Goal: Use online tool/utility: Utilize a website feature to perform a specific function

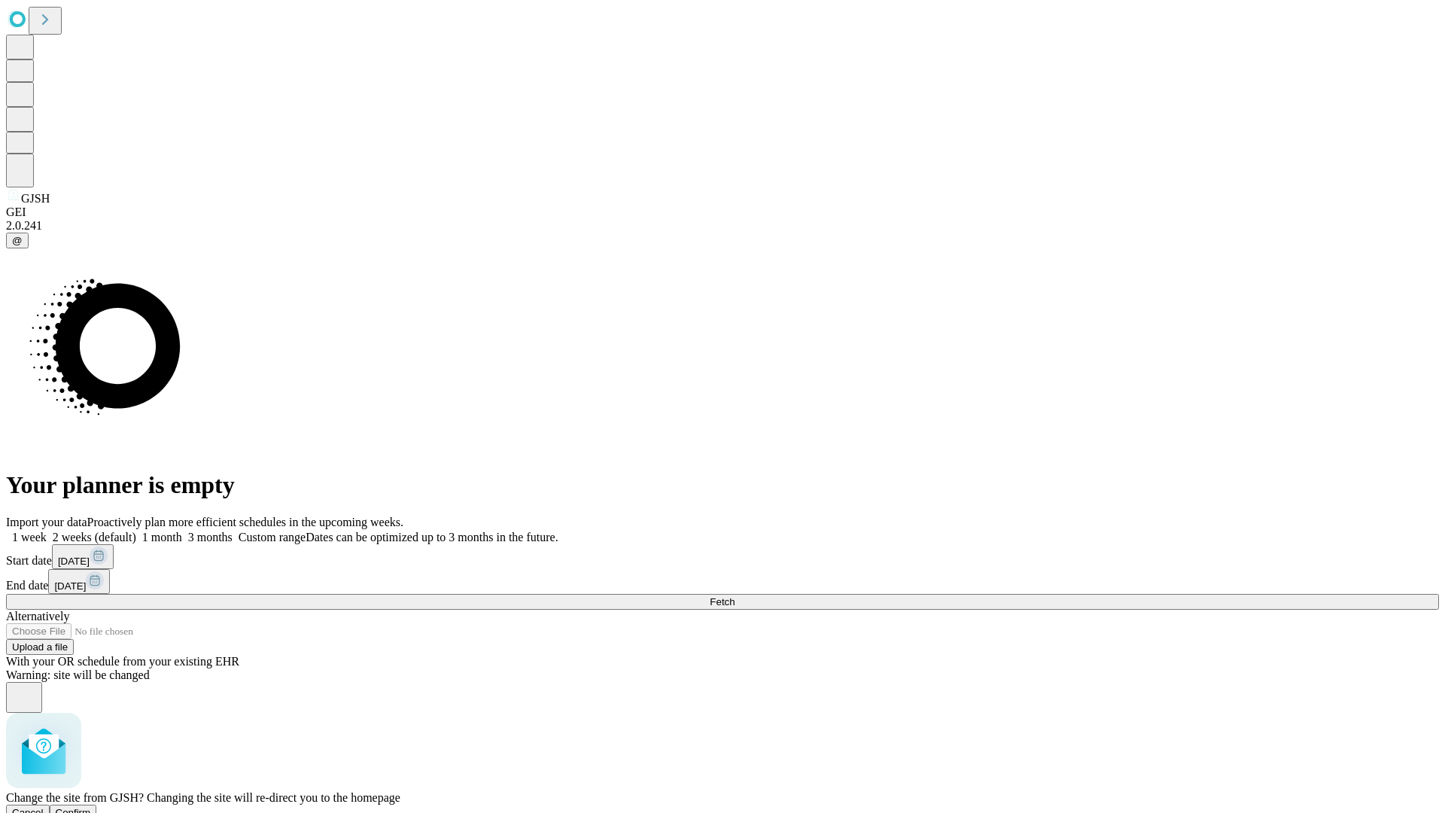
click at [91, 807] on span "Confirm" at bounding box center [73, 812] width 35 height 11
click at [136, 531] on label "2 weeks (default)" at bounding box center [92, 537] width 90 height 13
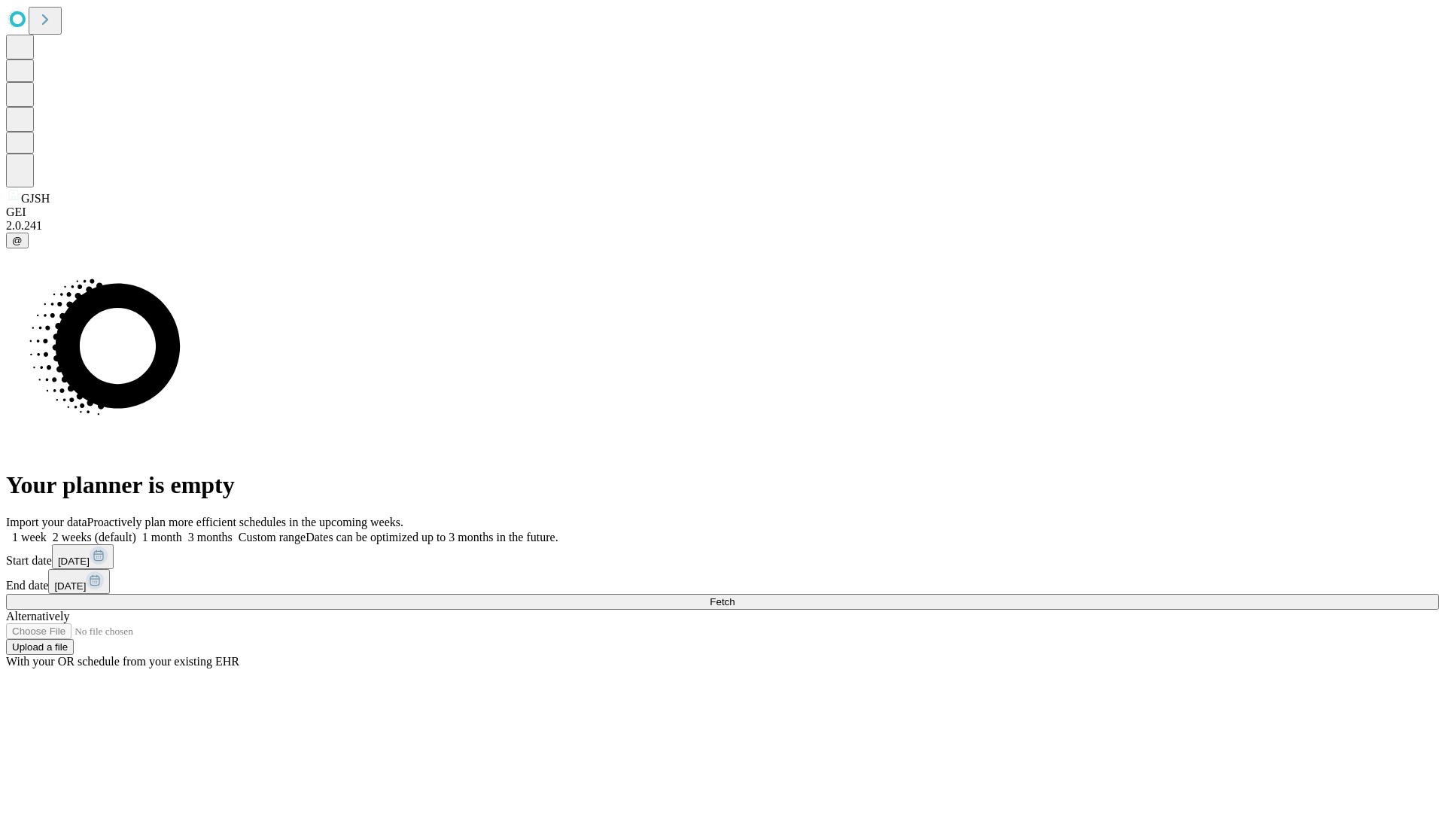
click at [735, 596] on span "Fetch" at bounding box center [722, 601] width 25 height 11
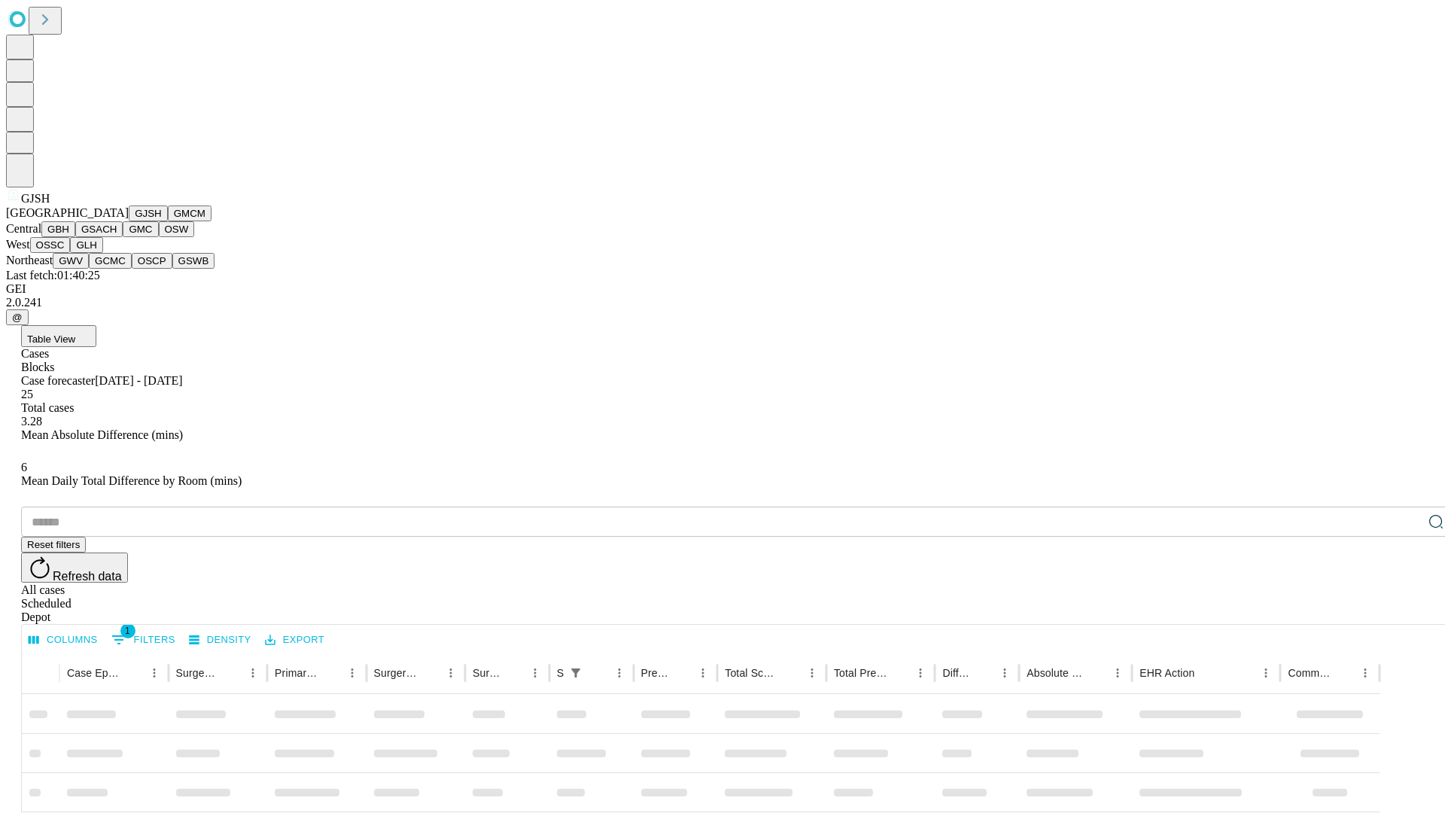
click at [168, 221] on button "GMCM" at bounding box center [190, 214] width 44 height 16
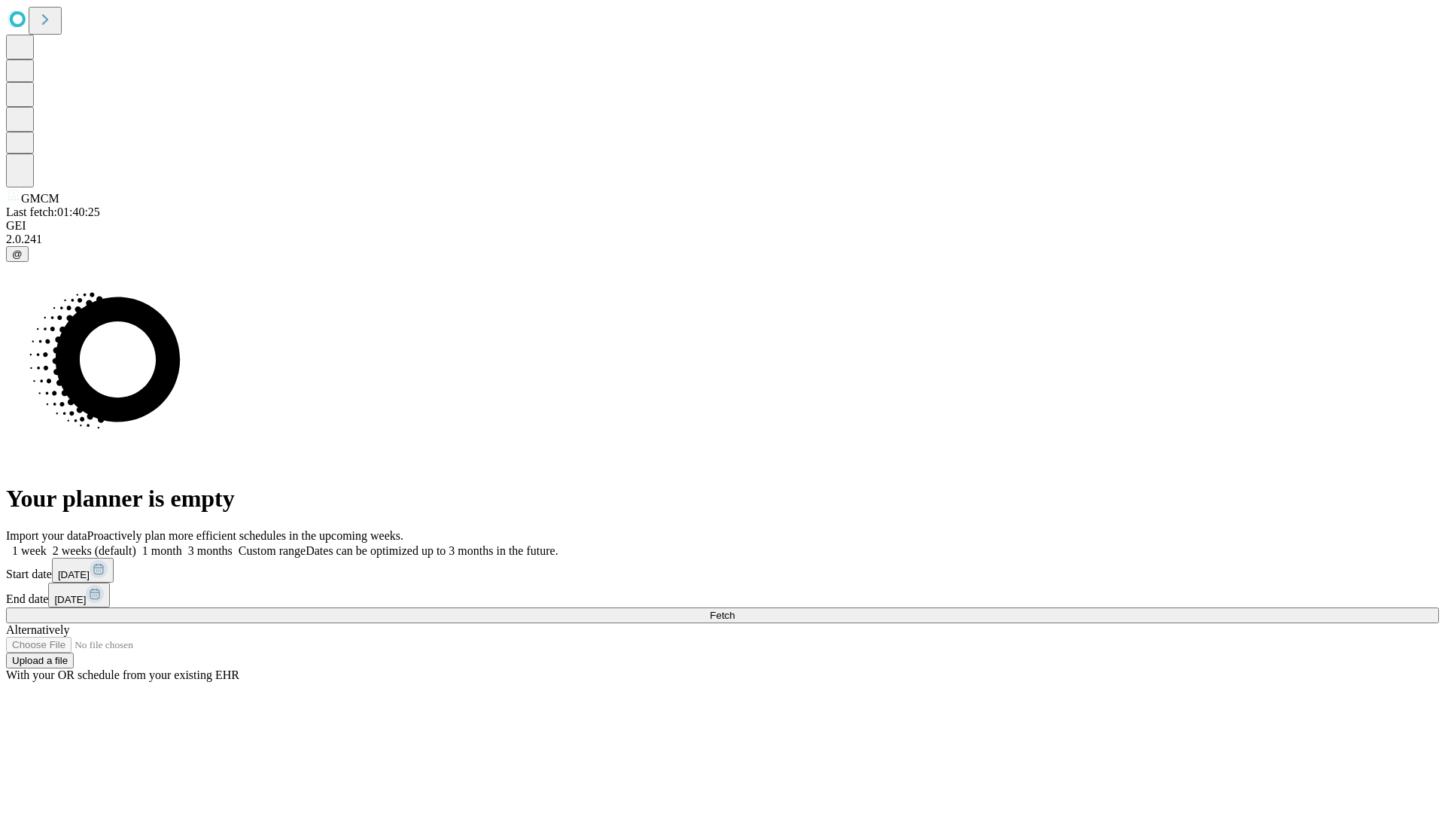
click at [136, 544] on label "2 weeks (default)" at bounding box center [92, 550] width 90 height 13
click at [735, 610] on span "Fetch" at bounding box center [722, 615] width 25 height 11
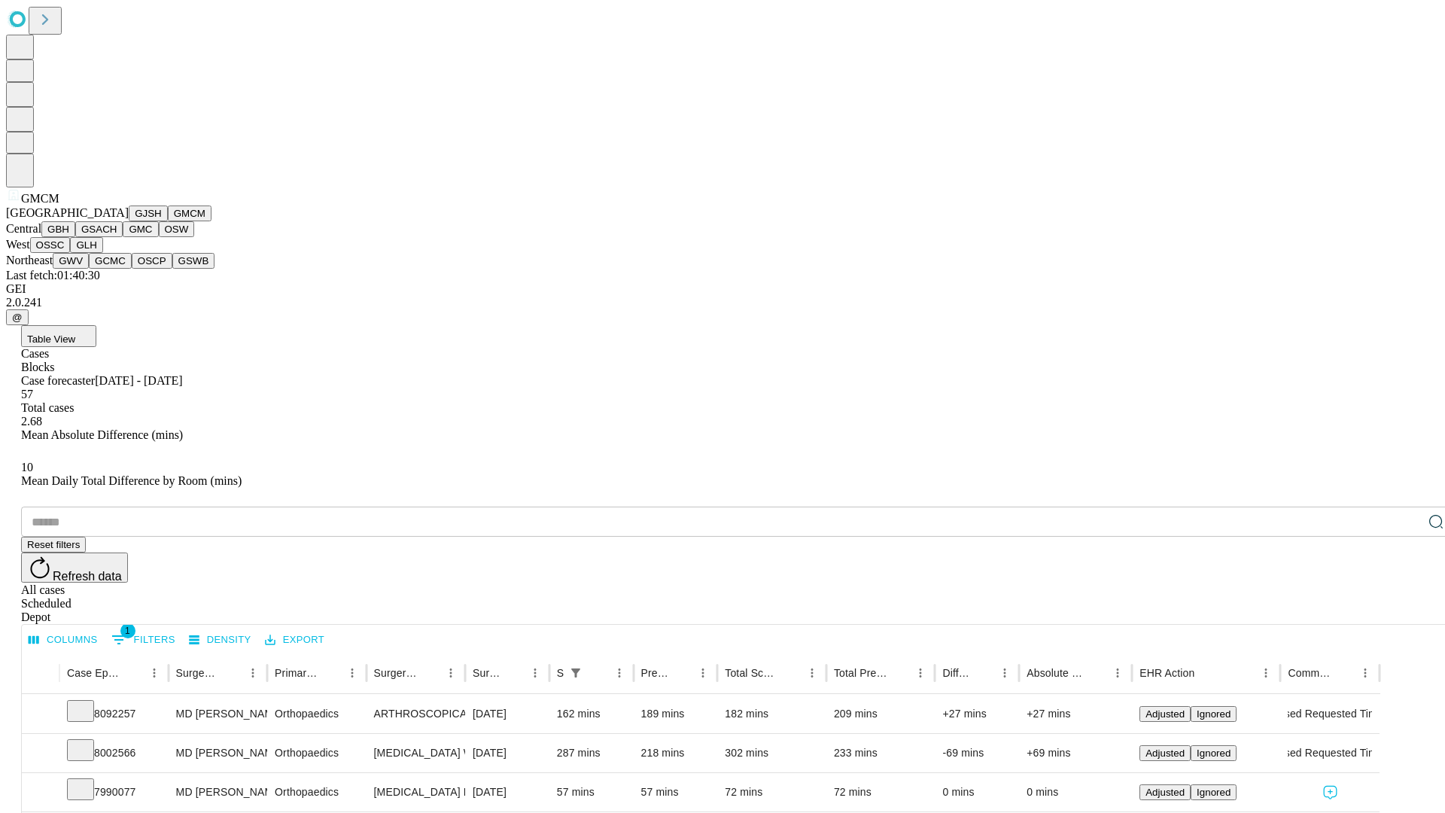
click at [75, 237] on button "GBH" at bounding box center [58, 229] width 34 height 16
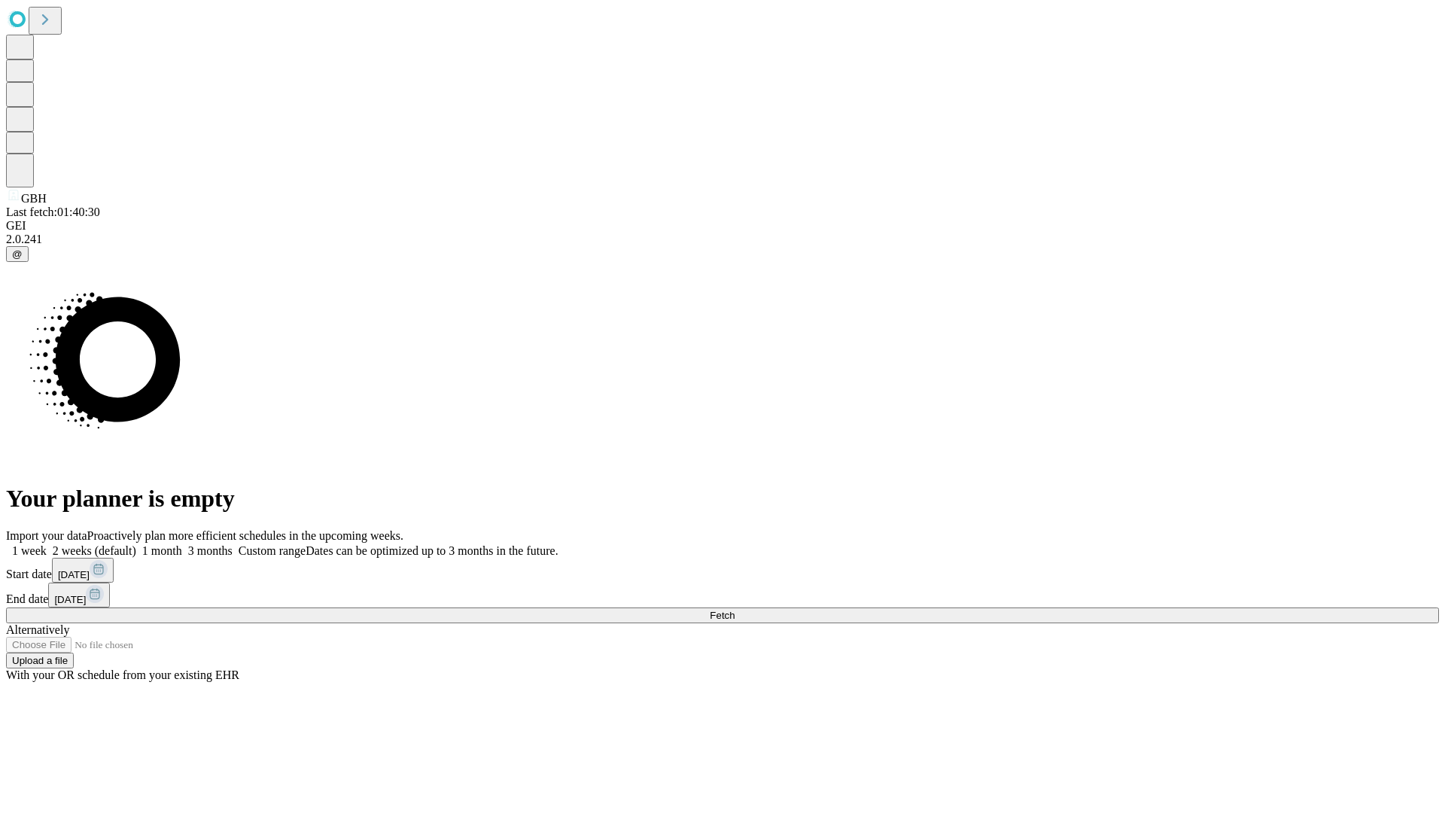
click at [136, 544] on label "2 weeks (default)" at bounding box center [92, 550] width 90 height 13
click at [735, 610] on span "Fetch" at bounding box center [722, 615] width 25 height 11
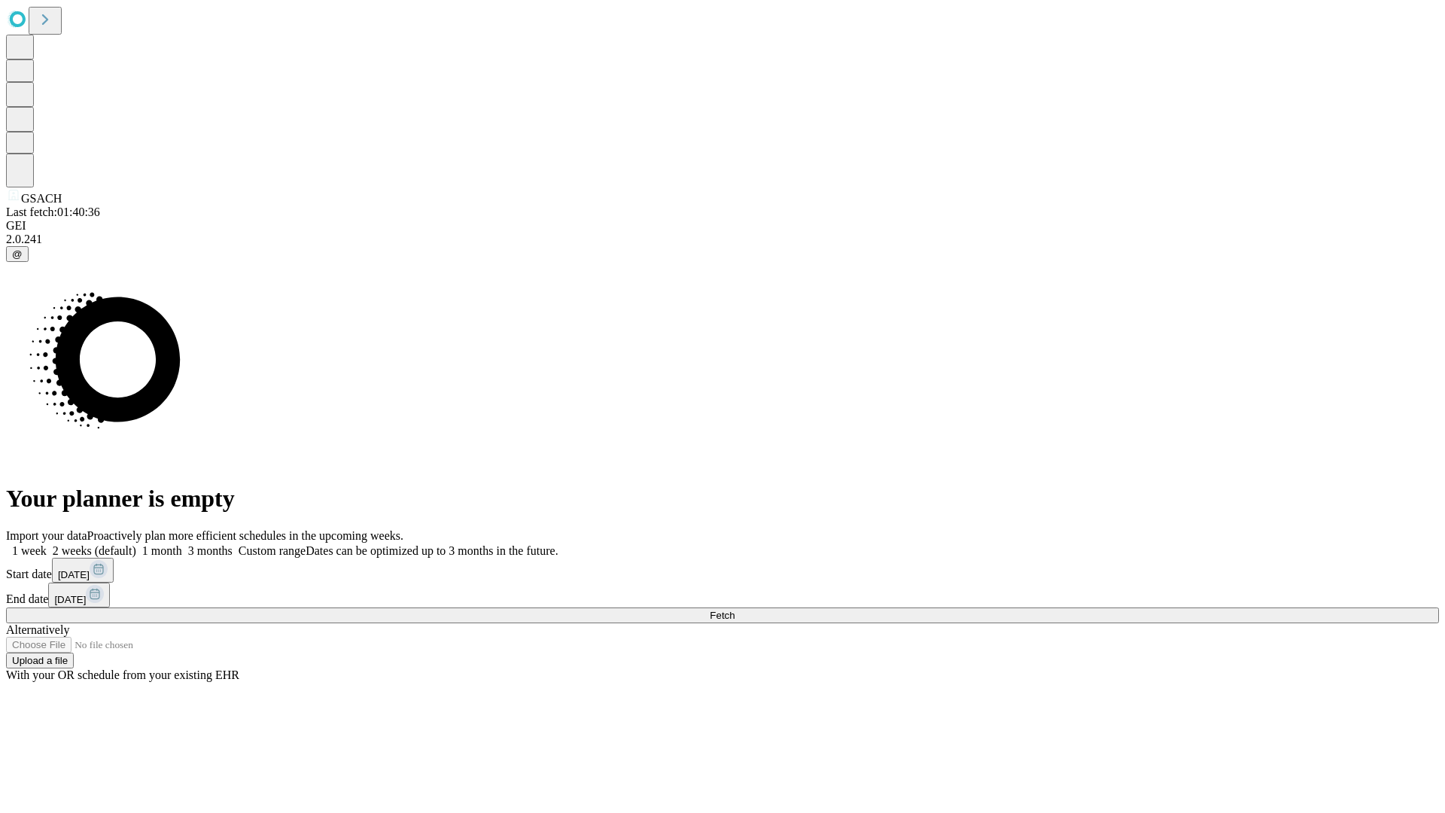
click at [136, 544] on label "2 weeks (default)" at bounding box center [92, 550] width 90 height 13
click at [735, 610] on span "Fetch" at bounding box center [722, 615] width 25 height 11
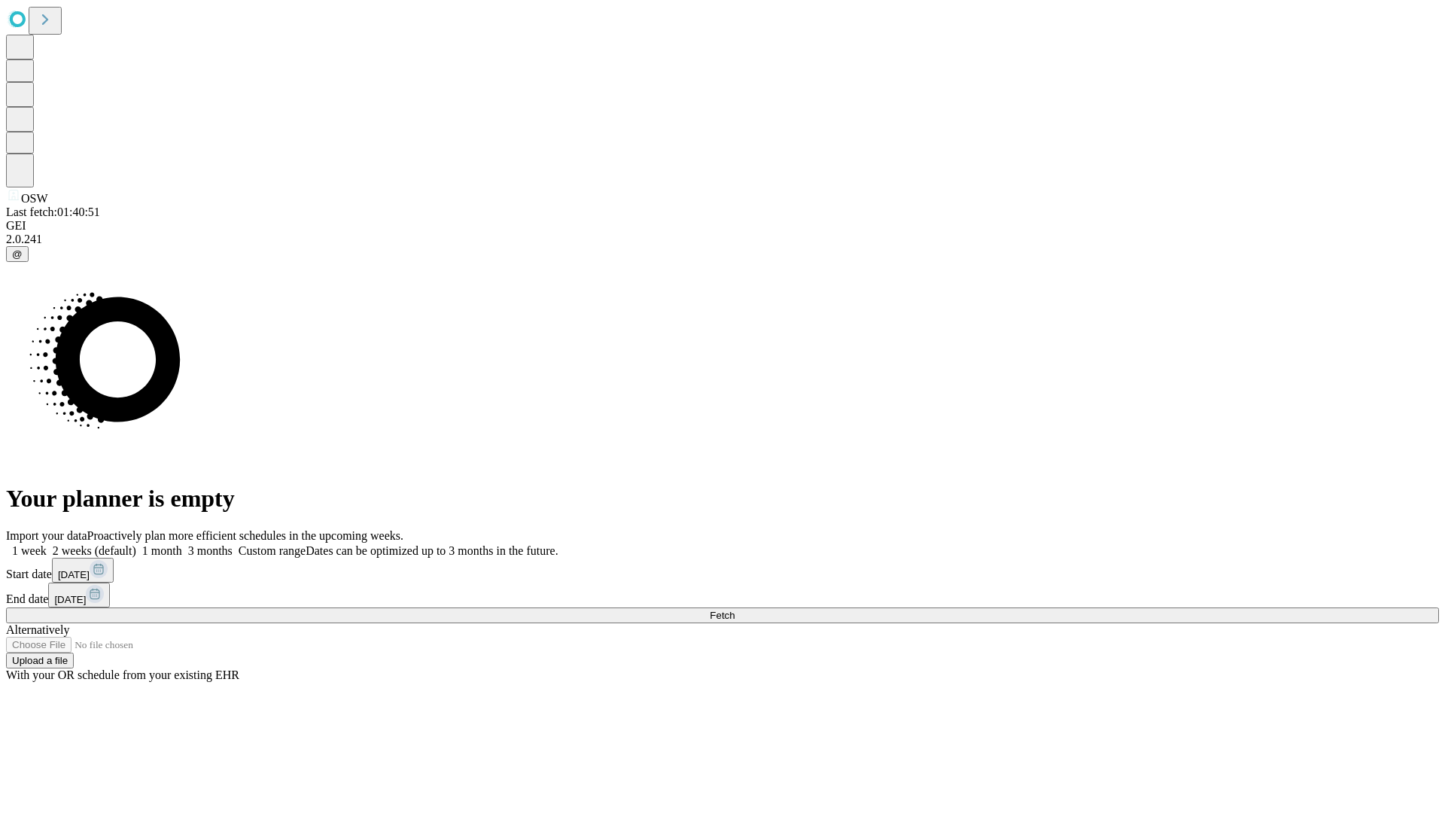
click at [136, 544] on label "2 weeks (default)" at bounding box center [92, 550] width 90 height 13
click at [735, 610] on span "Fetch" at bounding box center [722, 615] width 25 height 11
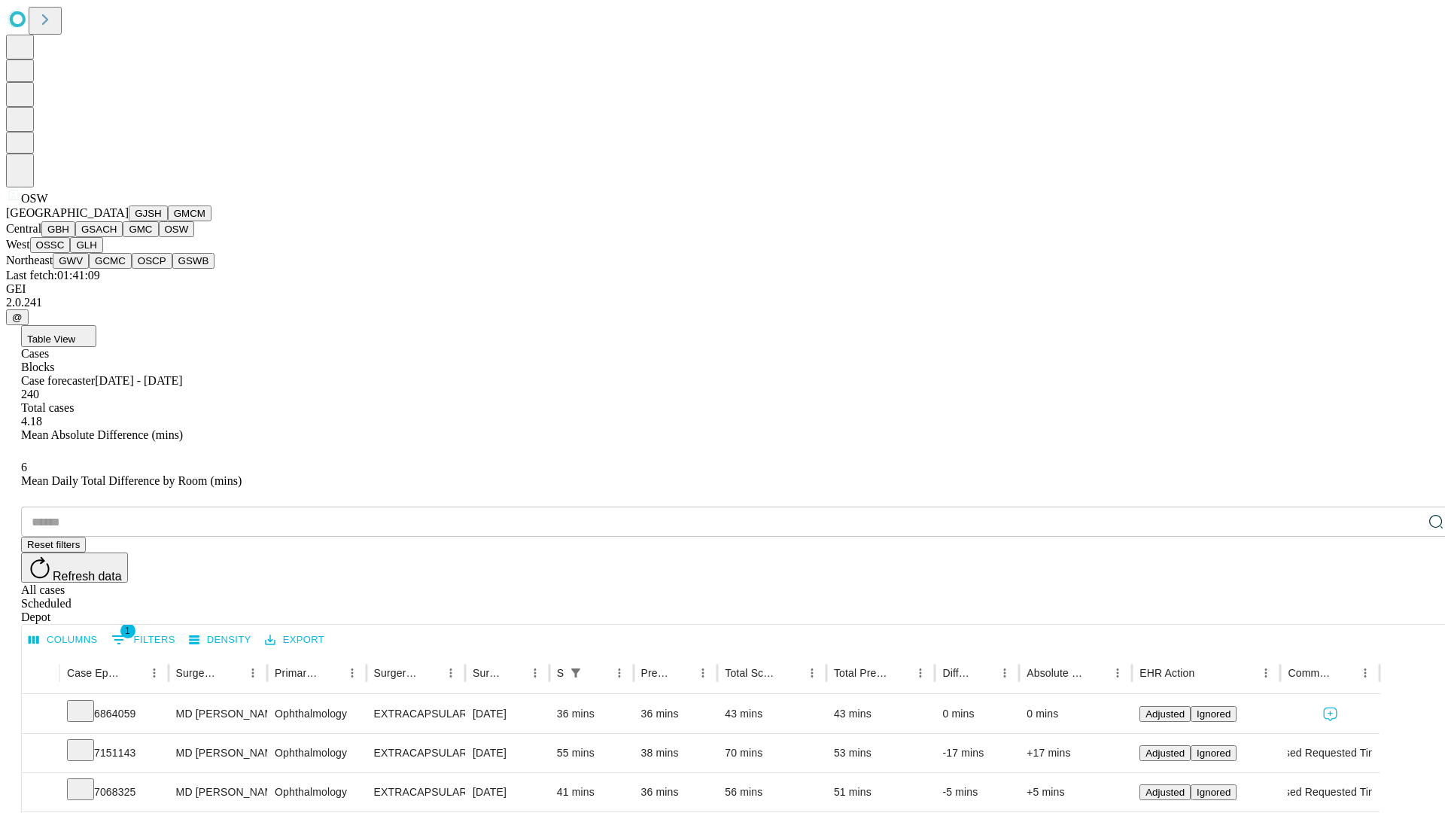
click at [71, 253] on button "OSSC" at bounding box center [50, 245] width 41 height 16
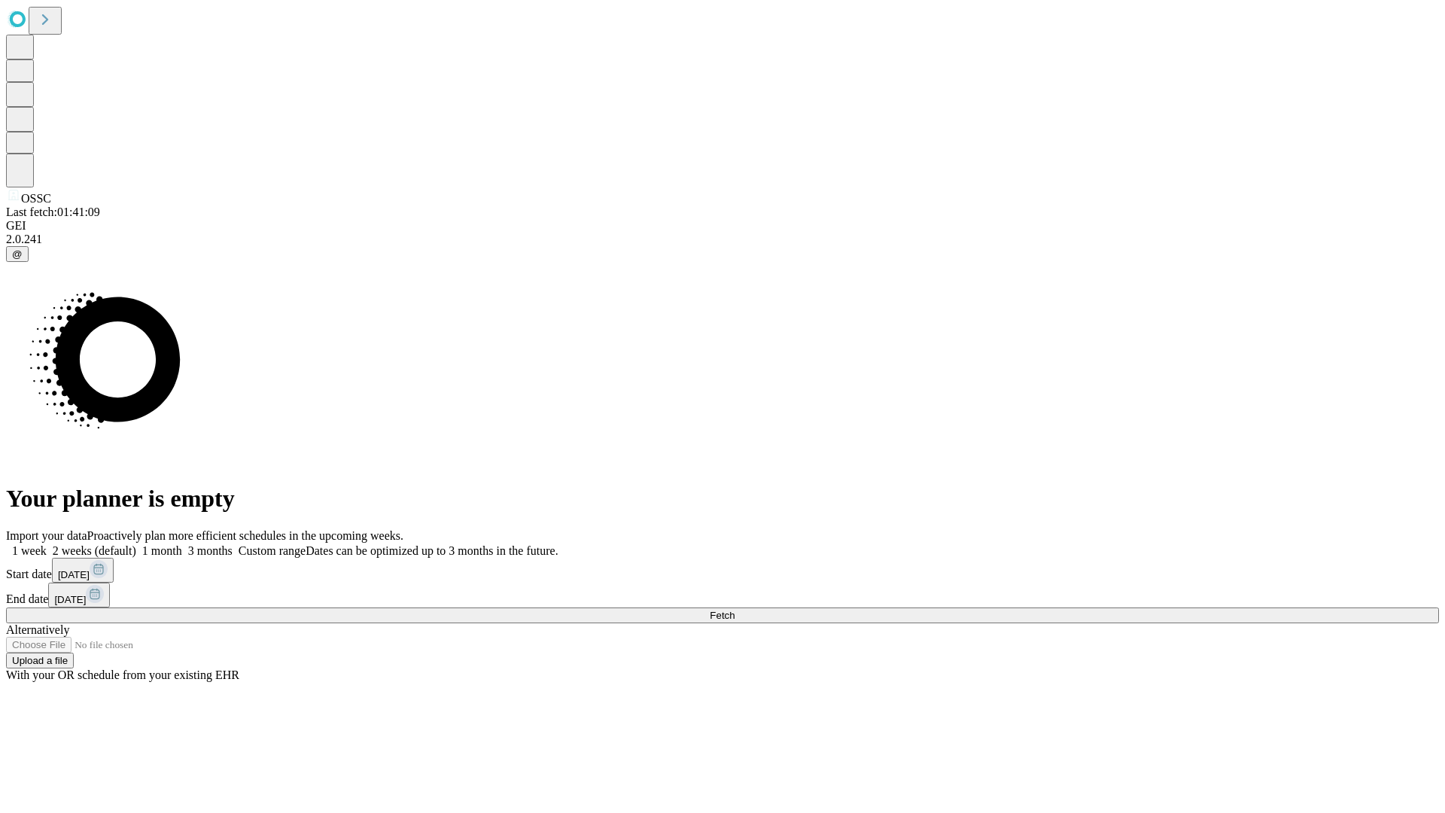
click at [136, 544] on label "2 weeks (default)" at bounding box center [92, 550] width 90 height 13
click at [735, 610] on span "Fetch" at bounding box center [722, 615] width 25 height 11
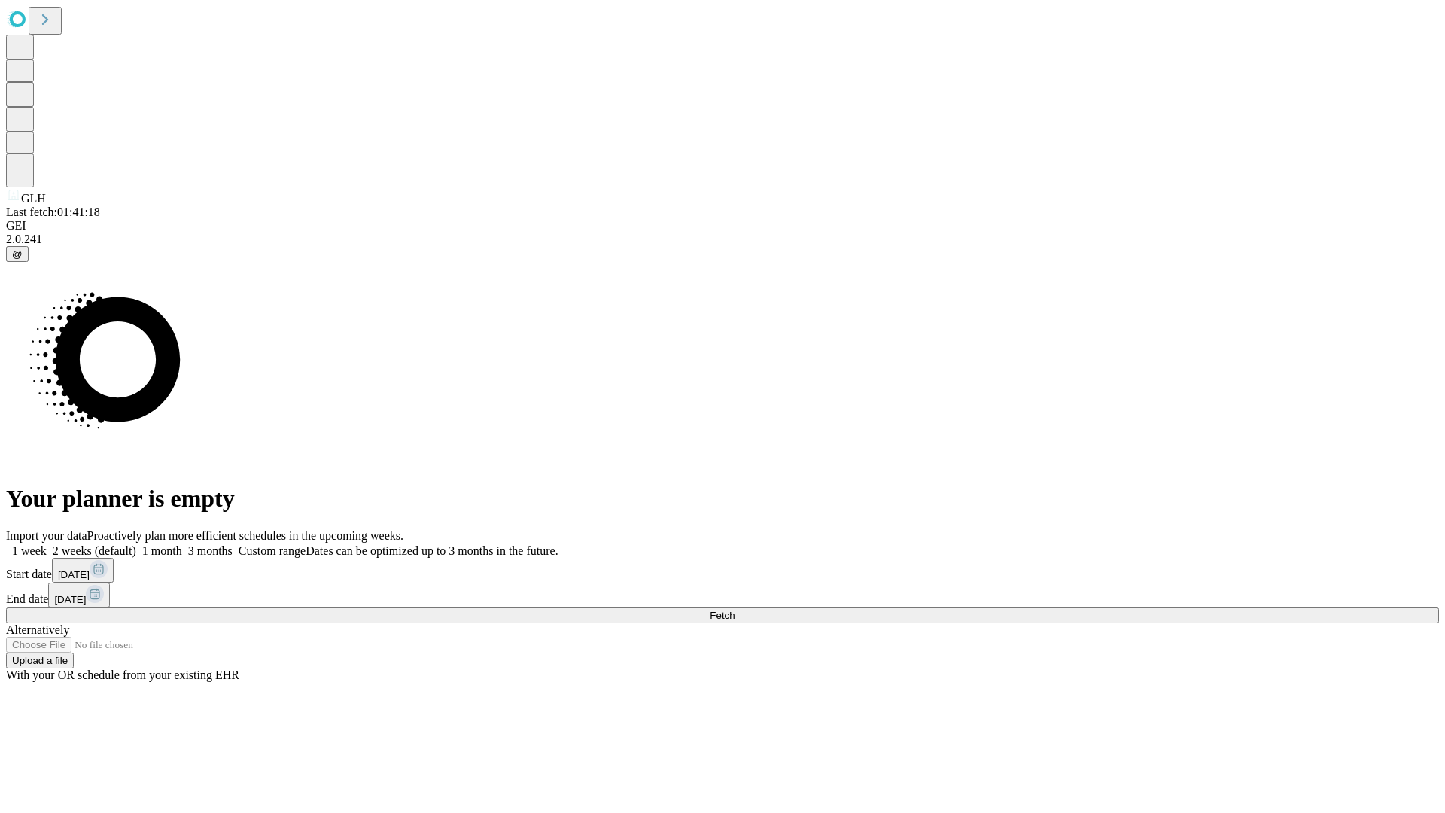
click at [136, 544] on label "2 weeks (default)" at bounding box center [92, 550] width 90 height 13
click at [735, 610] on span "Fetch" at bounding box center [722, 615] width 25 height 11
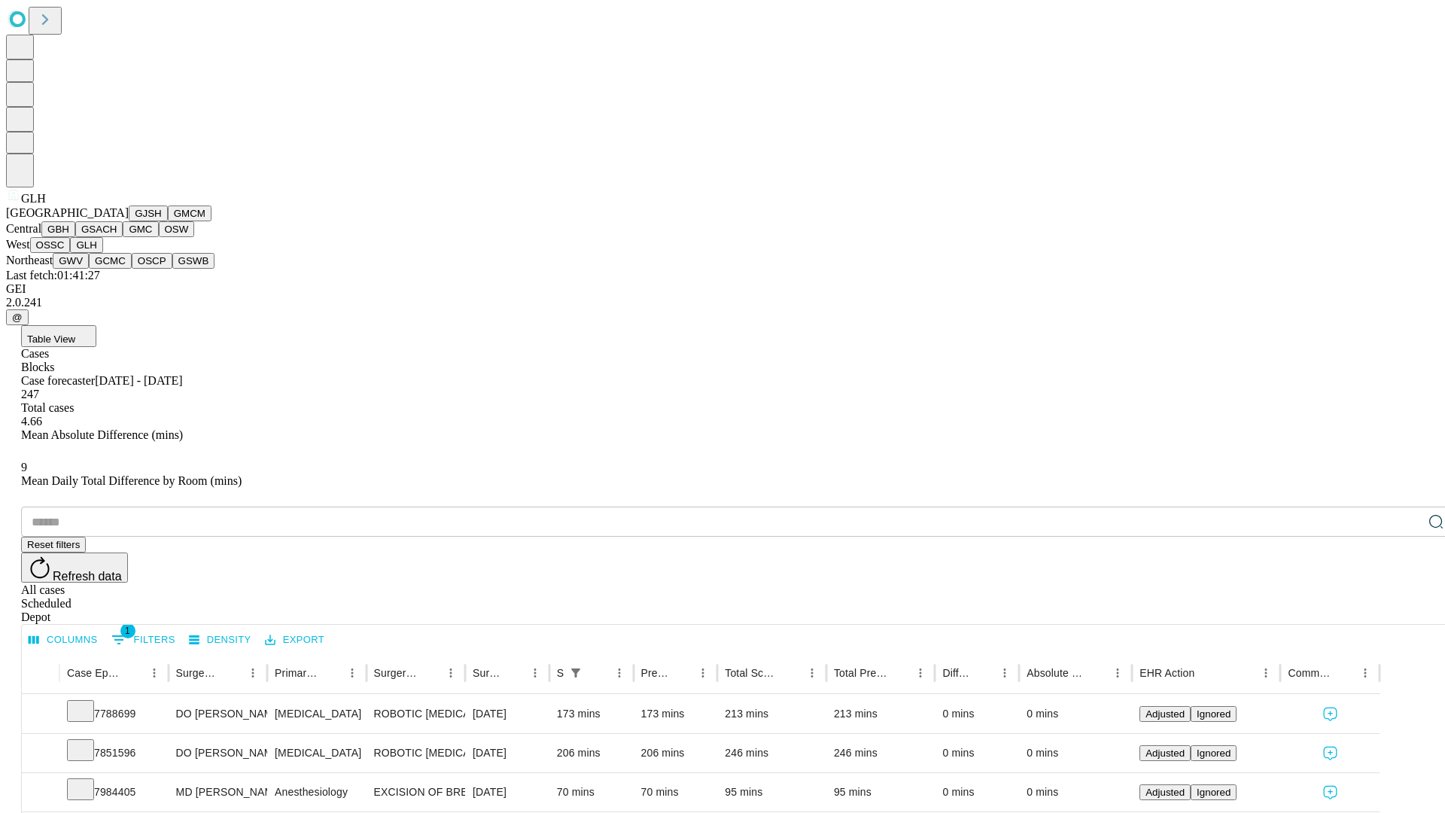
click at [89, 269] on button "GWV" at bounding box center [71, 261] width 36 height 16
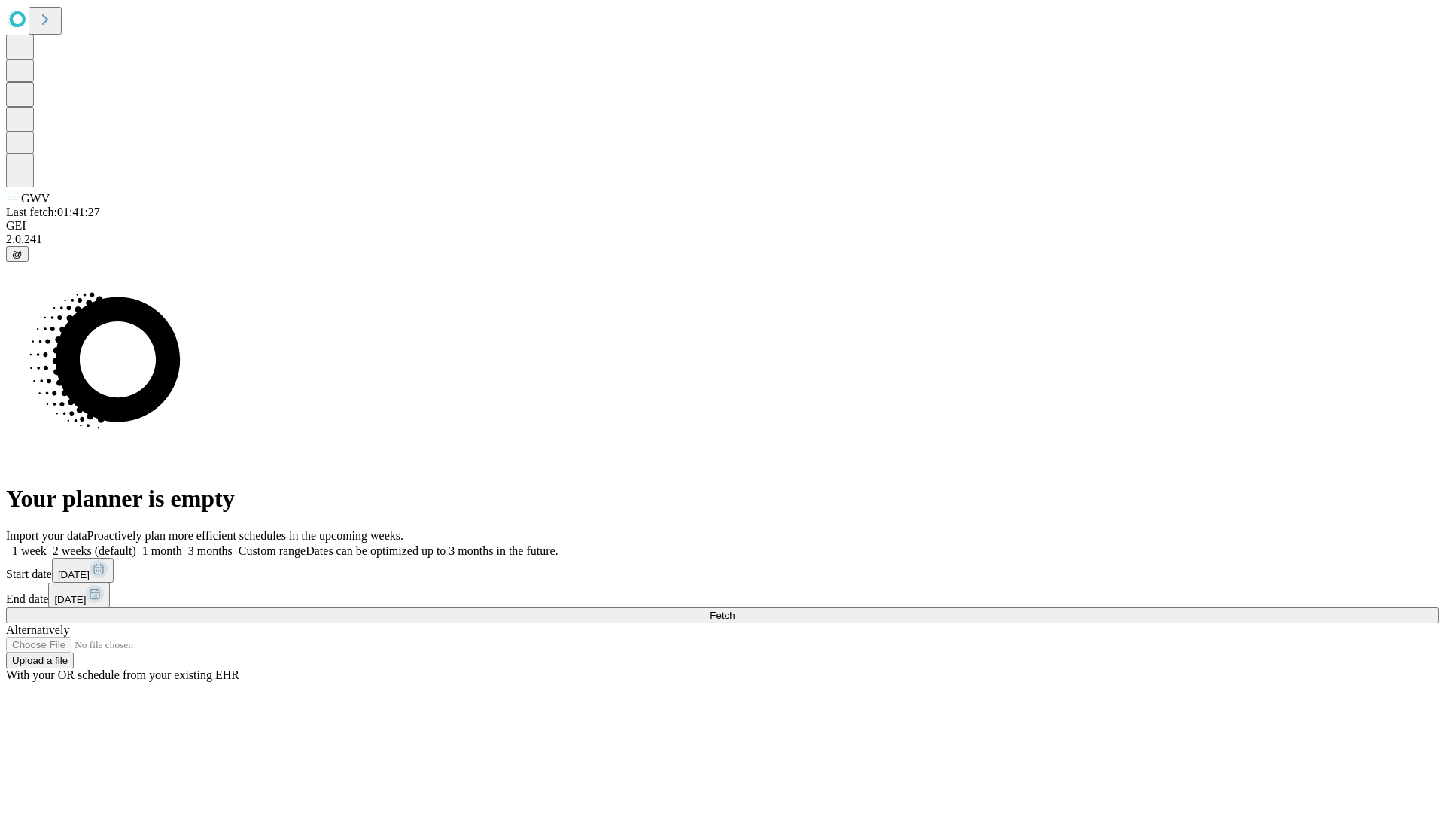
click at [735, 610] on span "Fetch" at bounding box center [722, 615] width 25 height 11
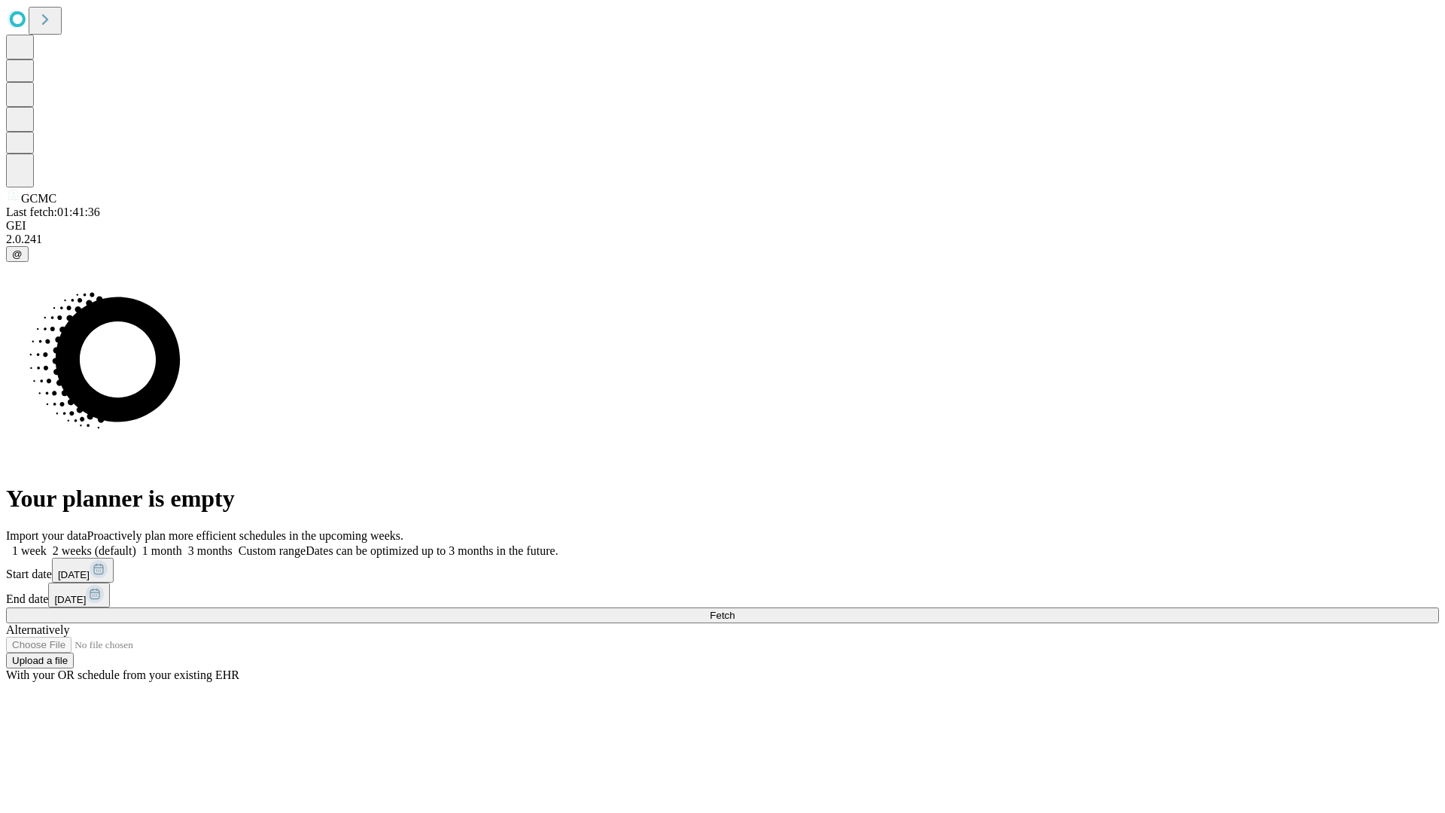
click at [136, 544] on label "2 weeks (default)" at bounding box center [92, 550] width 90 height 13
click at [735, 610] on span "Fetch" at bounding box center [722, 615] width 25 height 11
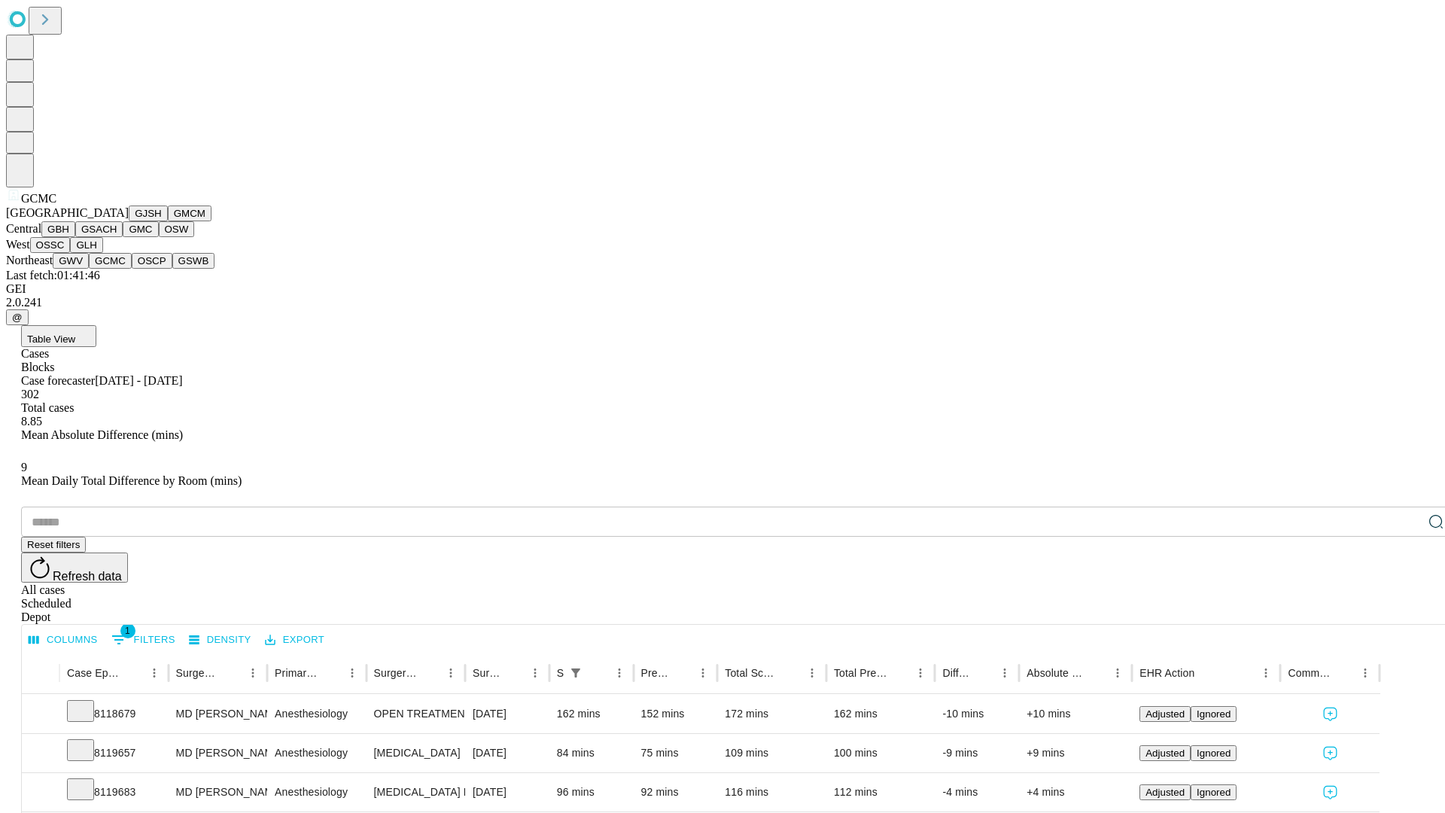
click at [132, 269] on button "OSCP" at bounding box center [152, 261] width 41 height 16
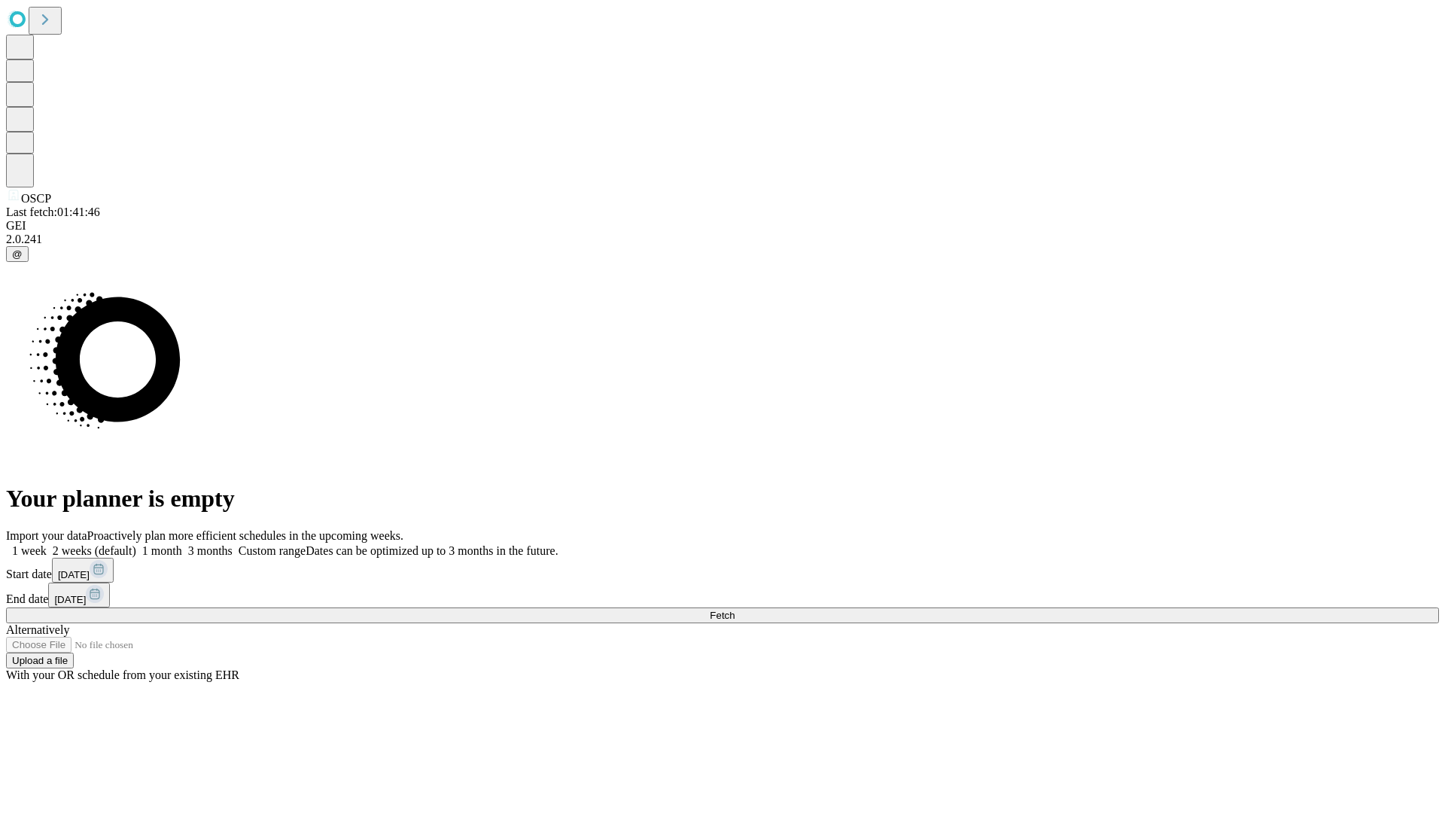
click at [136, 544] on label "2 weeks (default)" at bounding box center [92, 550] width 90 height 13
click at [735, 610] on span "Fetch" at bounding box center [722, 615] width 25 height 11
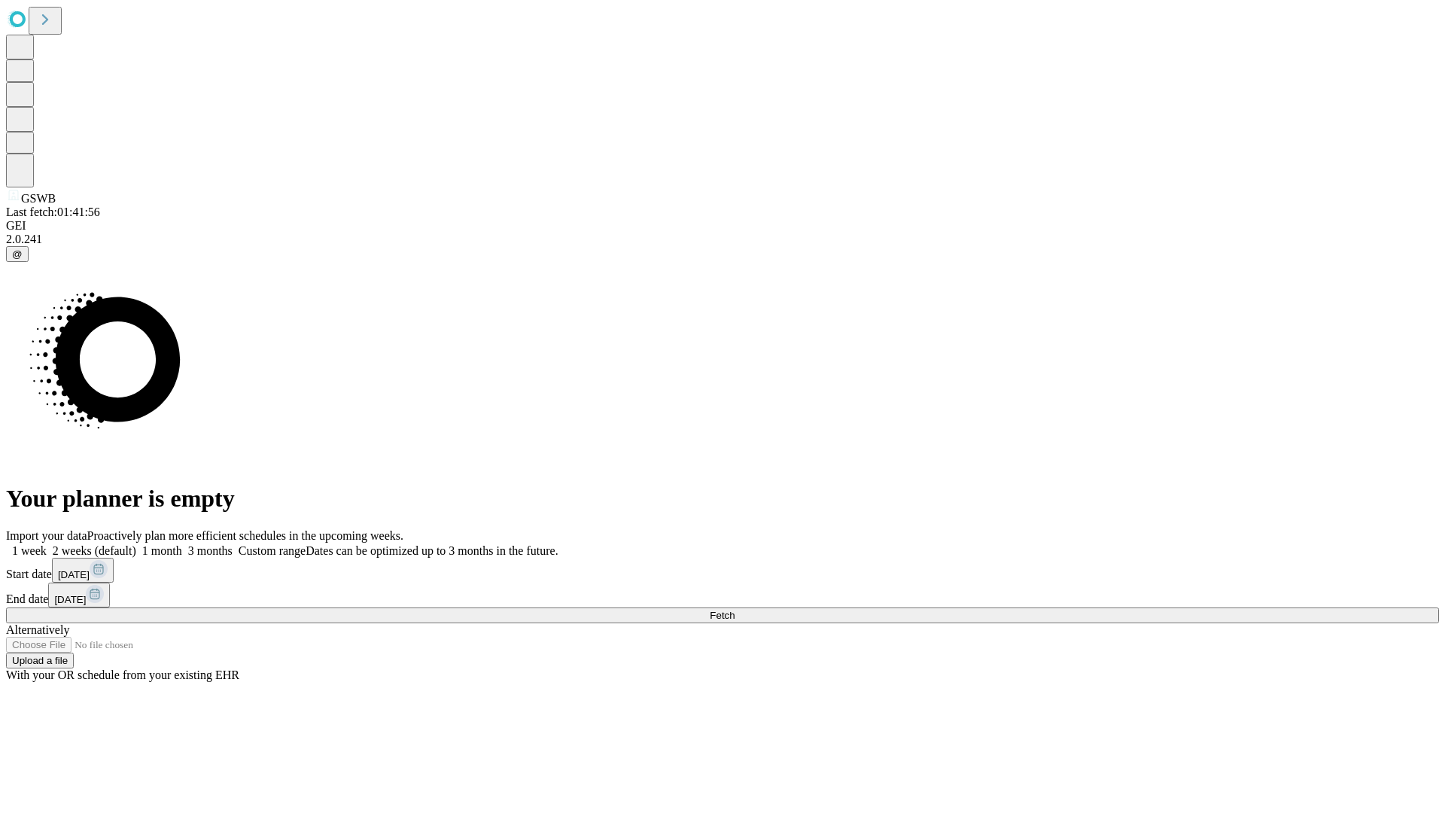
click at [136, 544] on label "2 weeks (default)" at bounding box center [92, 550] width 90 height 13
click at [735, 610] on span "Fetch" at bounding box center [722, 615] width 25 height 11
